Goal: Book appointment/travel/reservation

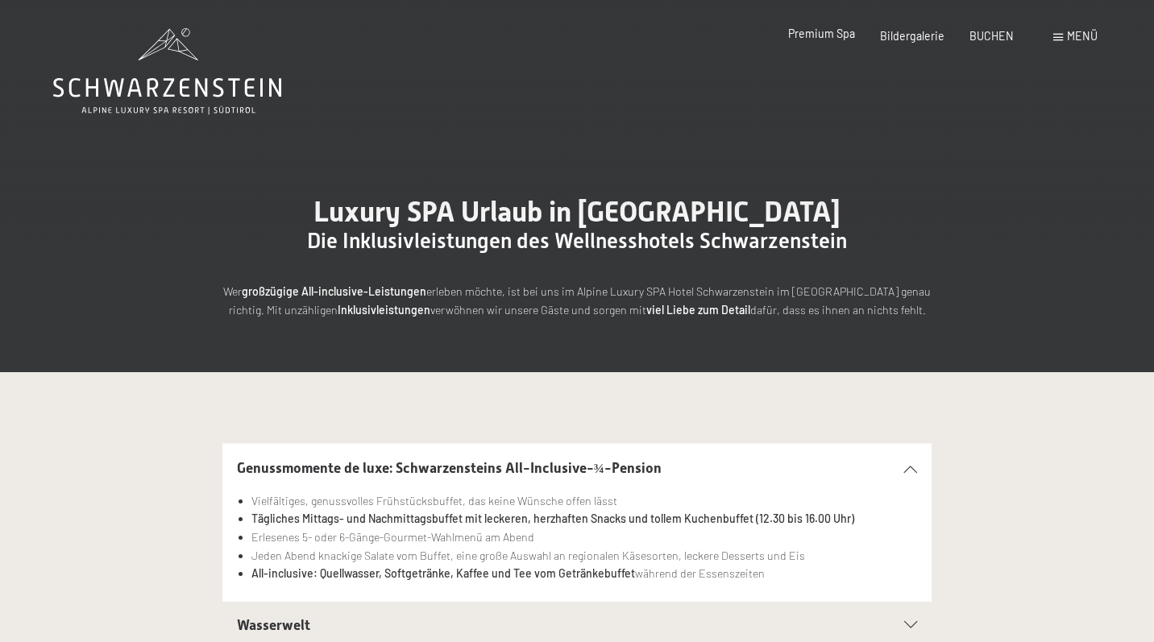
click at [841, 36] on span "Premium Spa" at bounding box center [821, 34] width 67 height 14
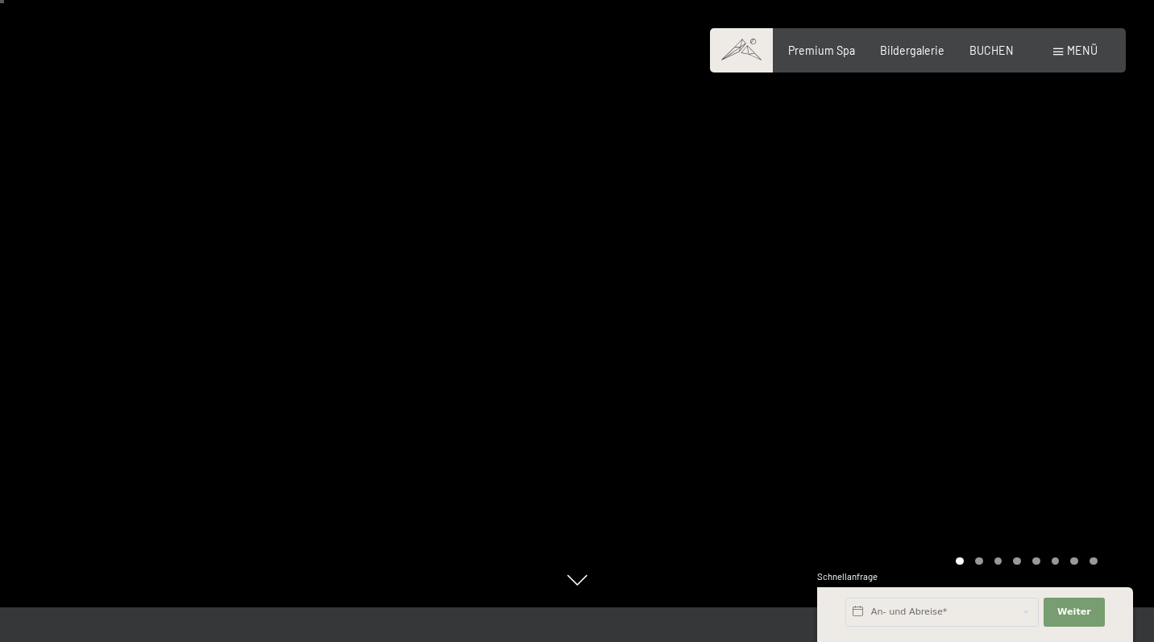
scroll to position [38, 0]
click at [975, 557] on div "Carousel Page 2" at bounding box center [979, 558] width 8 height 8
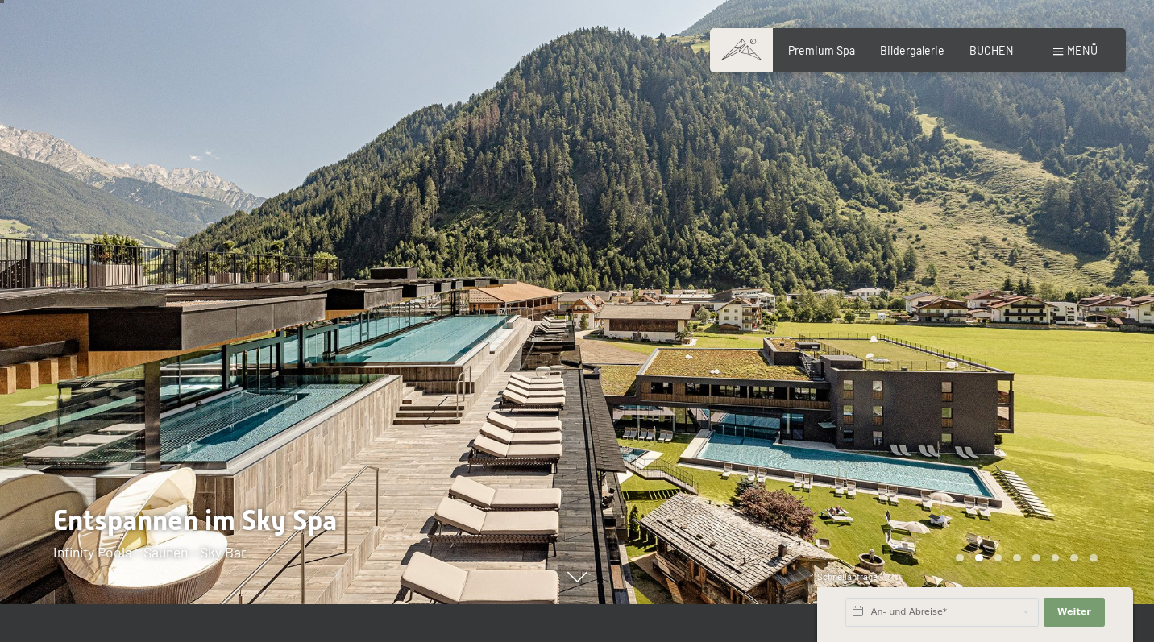
click at [993, 560] on div "Carousel Pagination" at bounding box center [1023, 558] width 147 height 8
click at [1004, 558] on div "Carousel Pagination" at bounding box center [1023, 558] width 147 height 8
click at [1000, 557] on div "Carousel Page 3" at bounding box center [998, 558] width 8 height 8
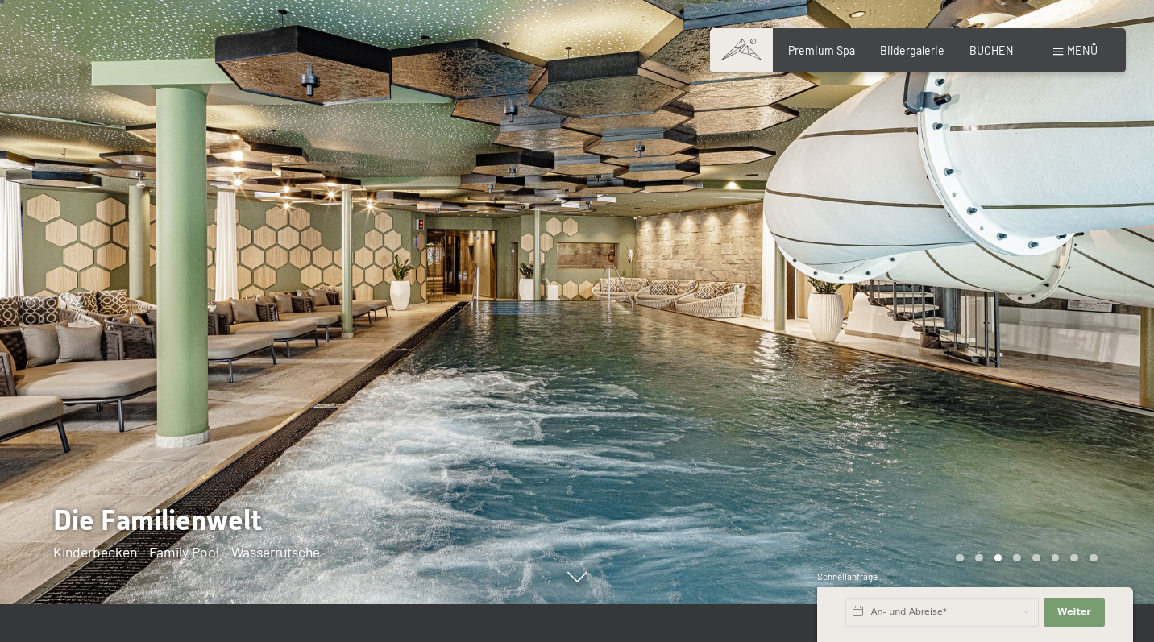
click at [1018, 557] on div "Carousel Page 4" at bounding box center [1017, 558] width 8 height 8
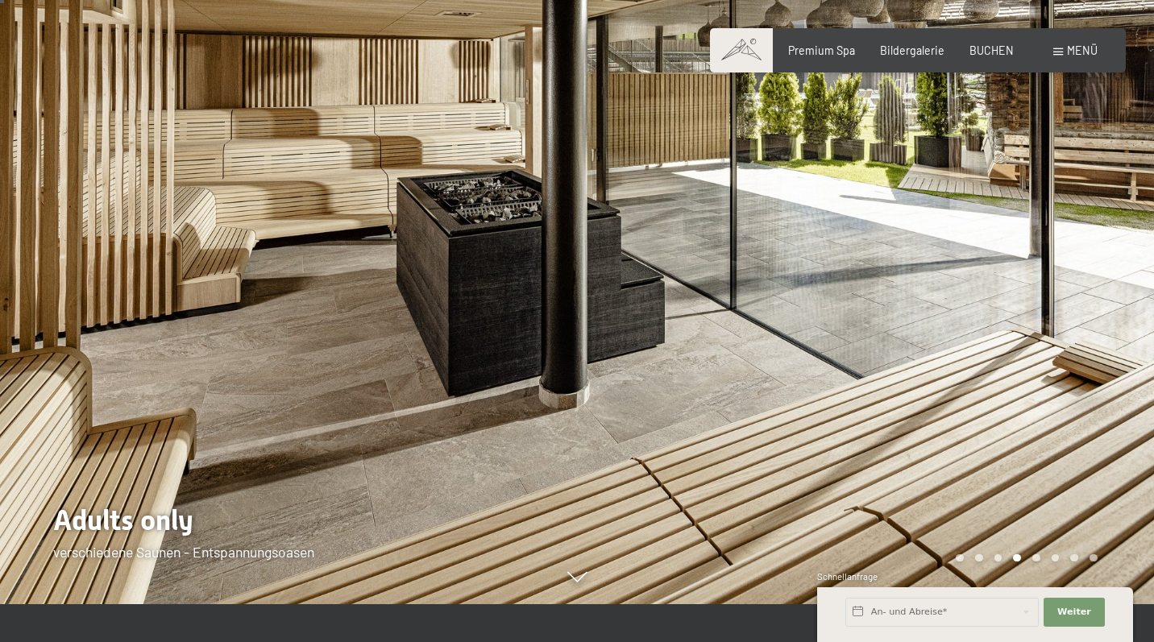
click at [1033, 554] on div "Carousel Page 5" at bounding box center [1036, 558] width 8 height 8
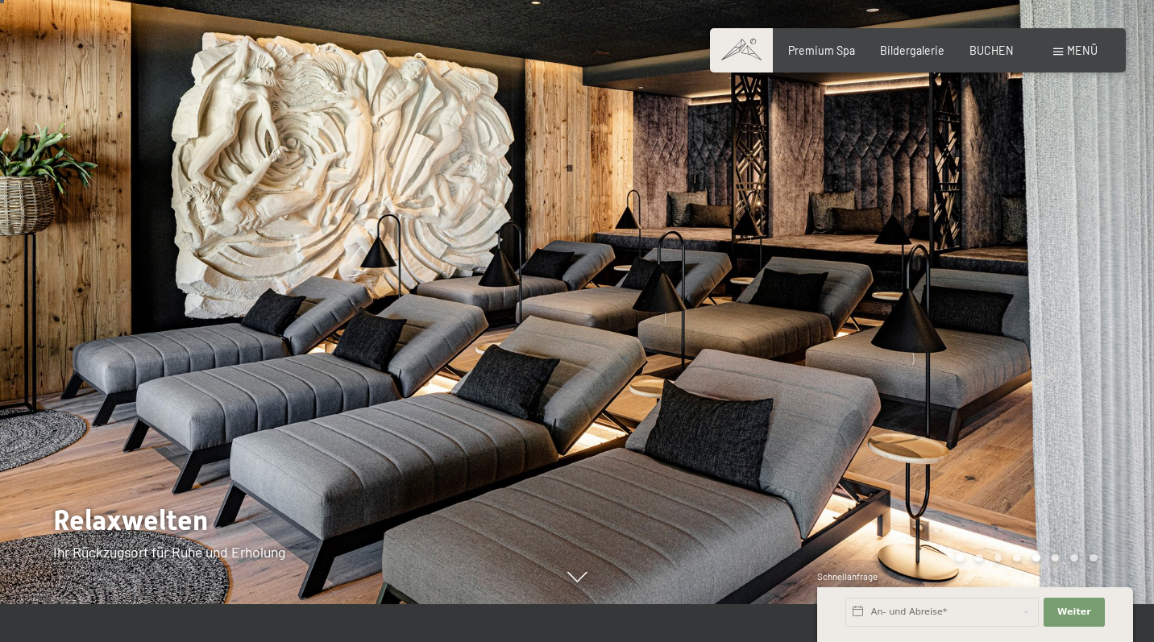
click at [1062, 563] on div at bounding box center [865, 283] width 577 height 642
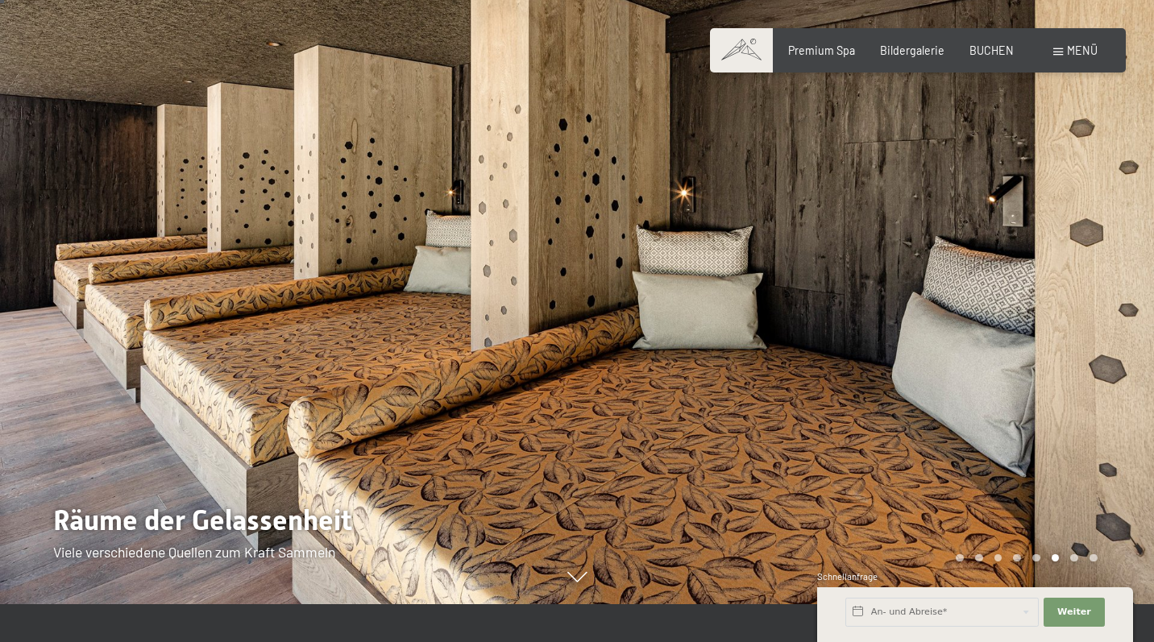
click at [1091, 576] on div "Schnellanfrage" at bounding box center [975, 577] width 316 height 15
click at [1090, 558] on div "Carousel Page 8" at bounding box center [1093, 558] width 8 height 8
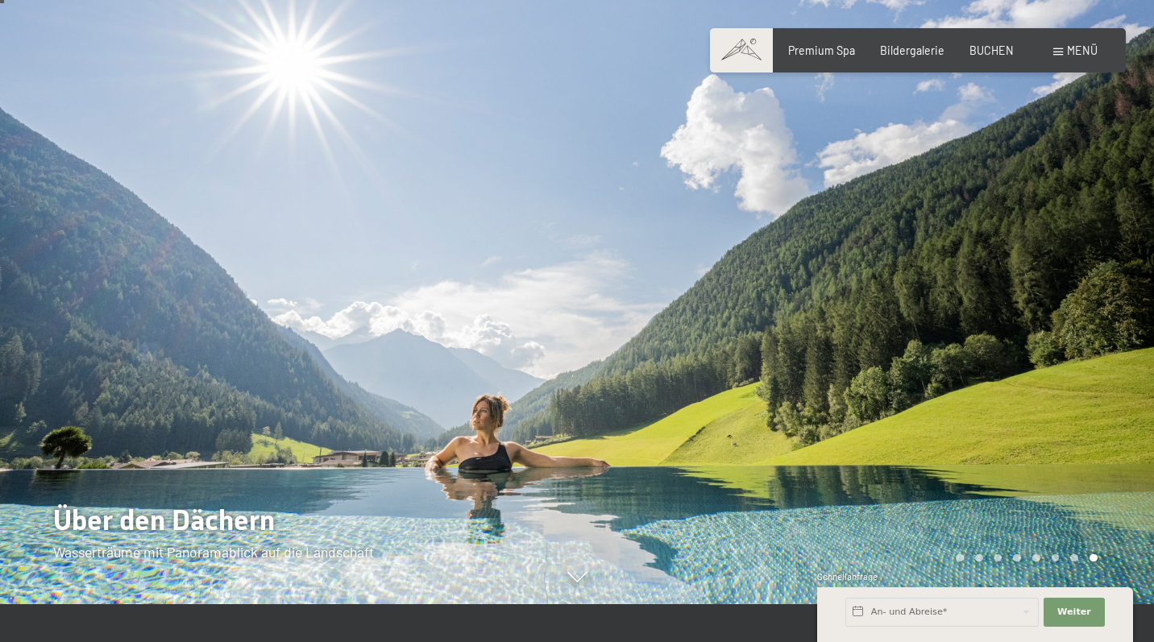
click at [1090, 558] on div "Carousel Page 8 (Current Slide)" at bounding box center [1093, 558] width 8 height 8
click at [1079, 559] on div "Carousel Pagination" at bounding box center [1023, 558] width 147 height 8
click at [1076, 559] on div "Carousel Page 7" at bounding box center [1074, 558] width 8 height 8
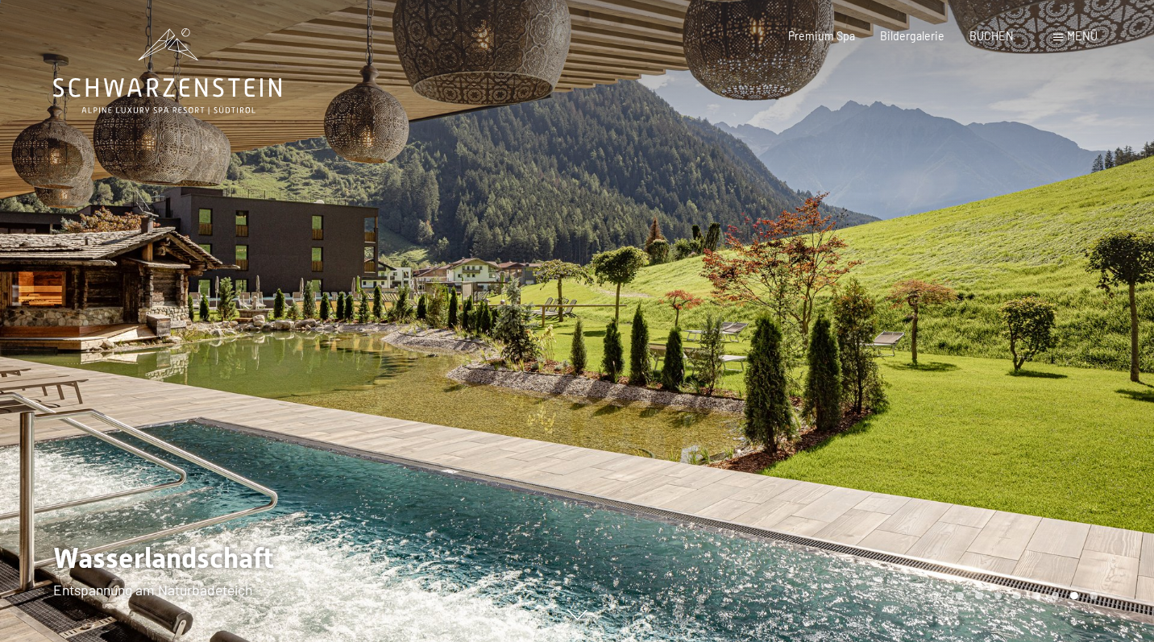
scroll to position [1, 0]
